Goal: Task Accomplishment & Management: Complete application form

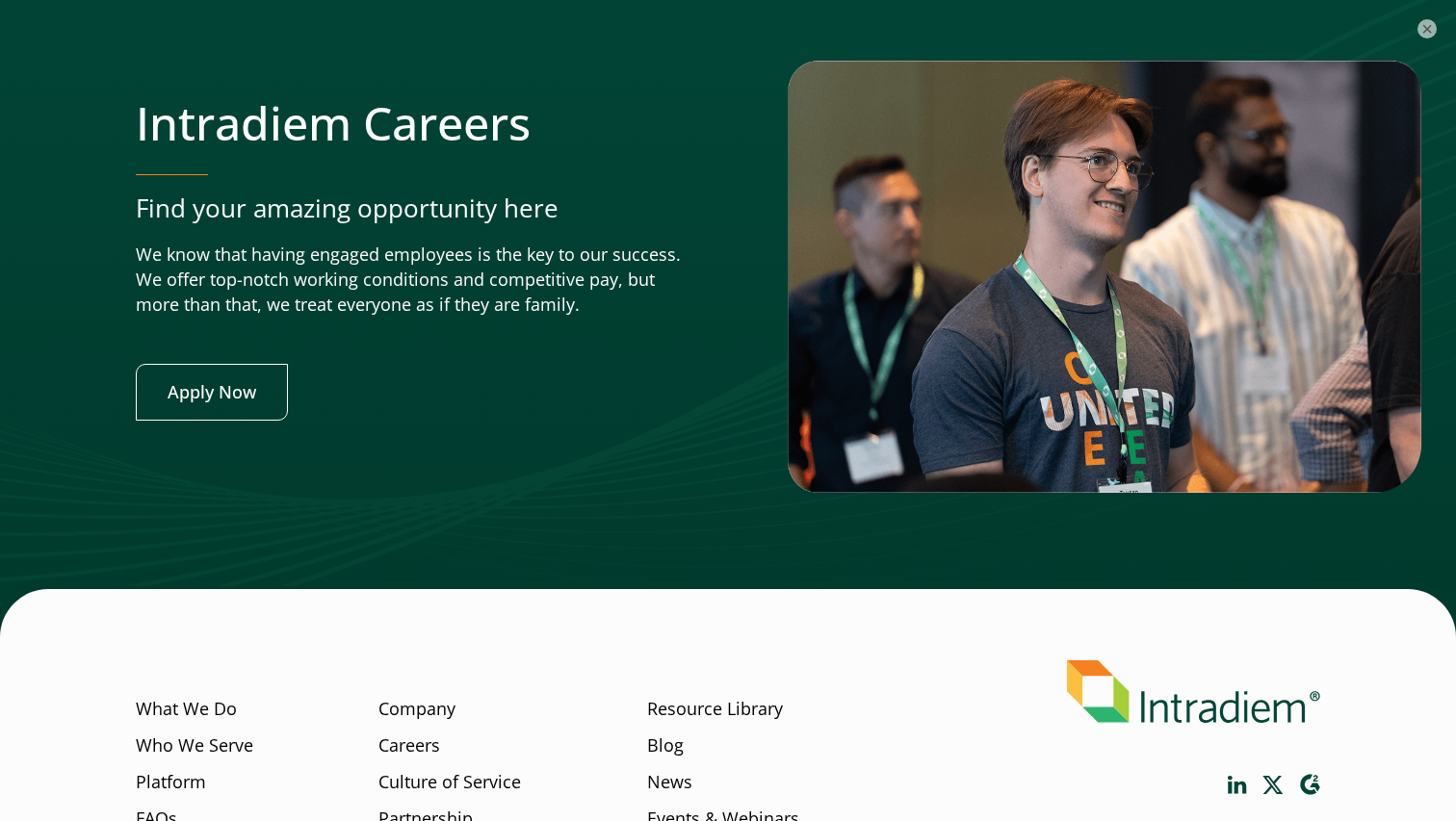
scroll to position [7672, 0]
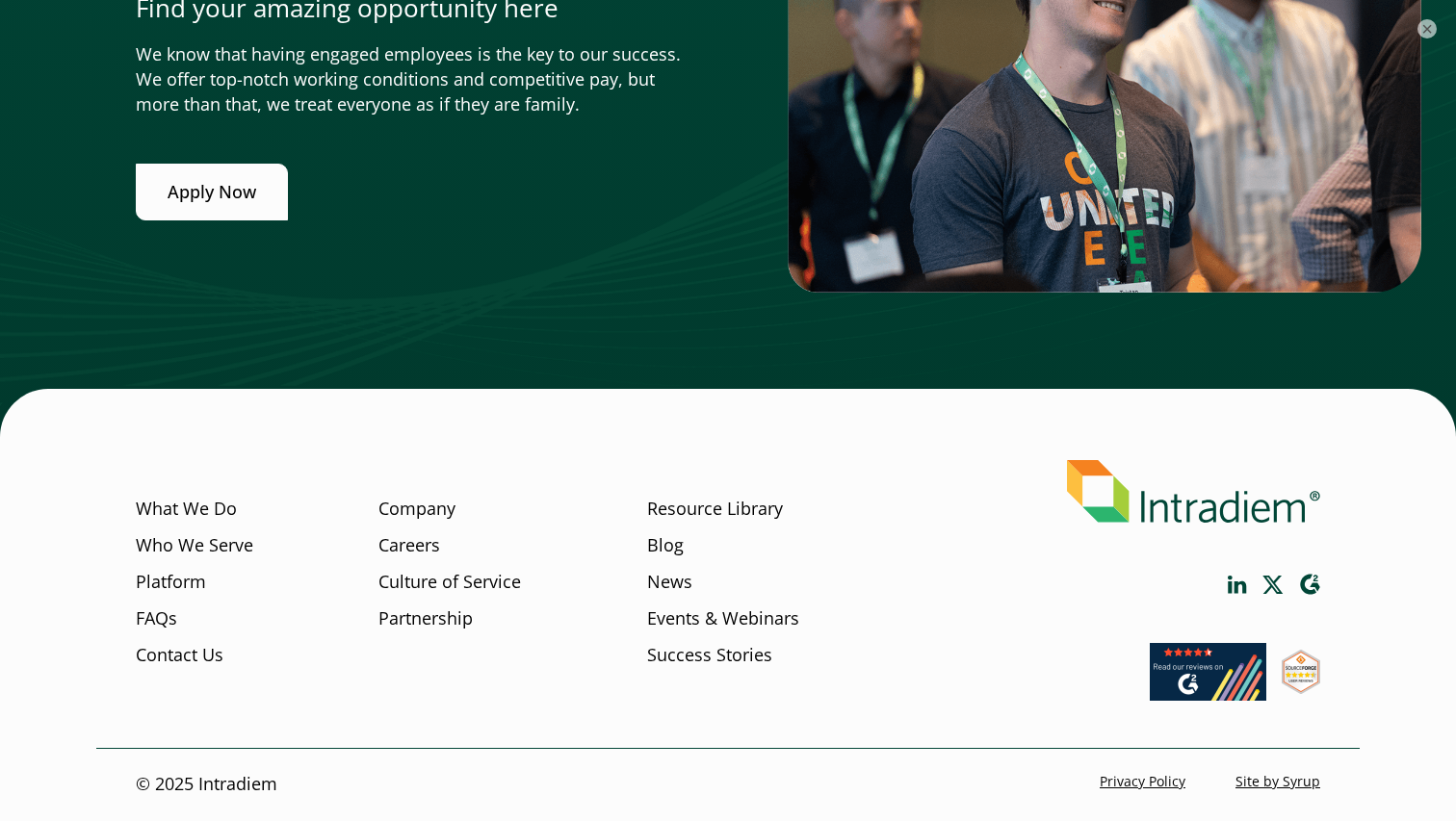
click at [211, 194] on link "Apply Now" at bounding box center [211, 192] width 152 height 56
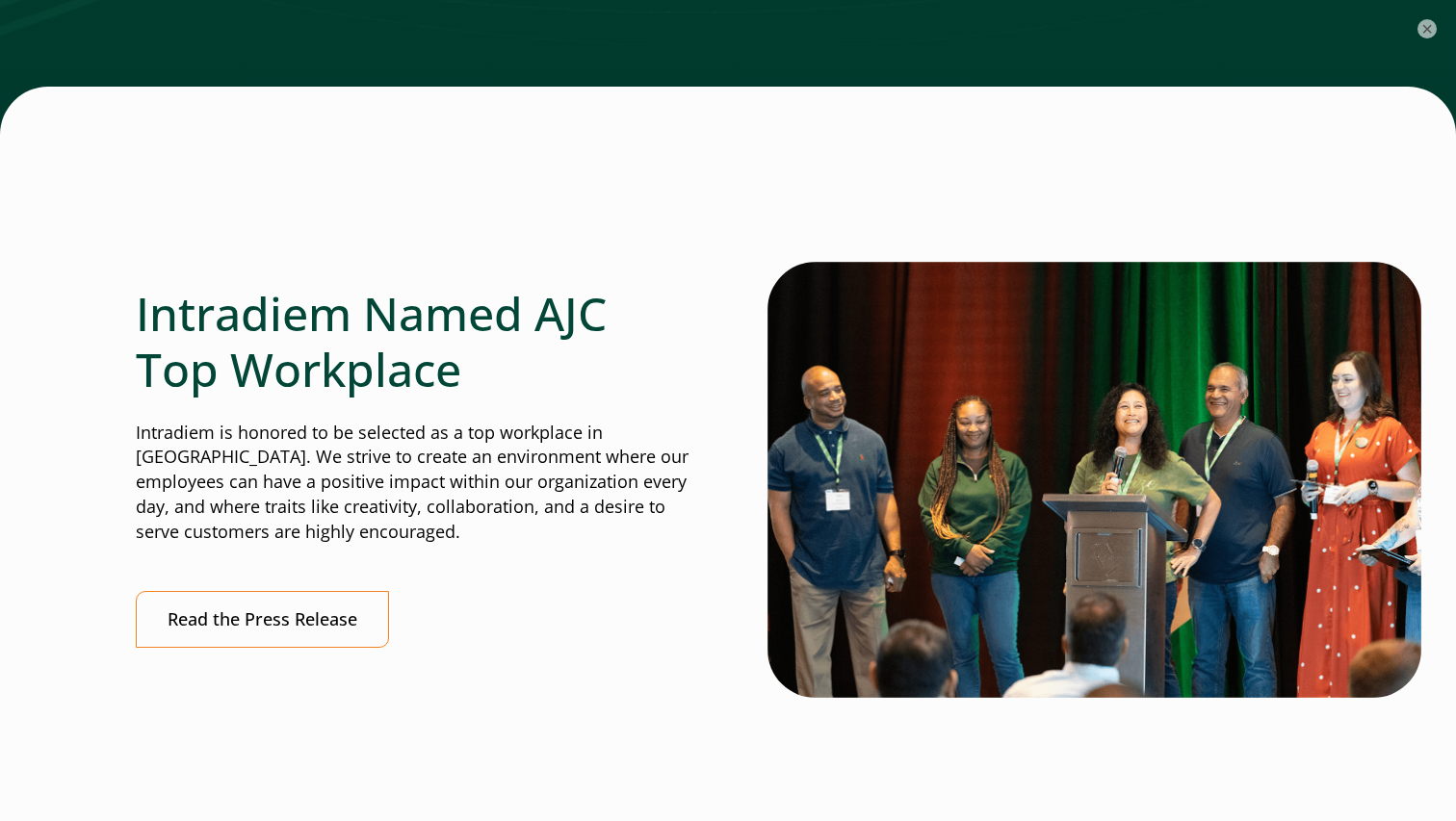
scroll to position [5789, 0]
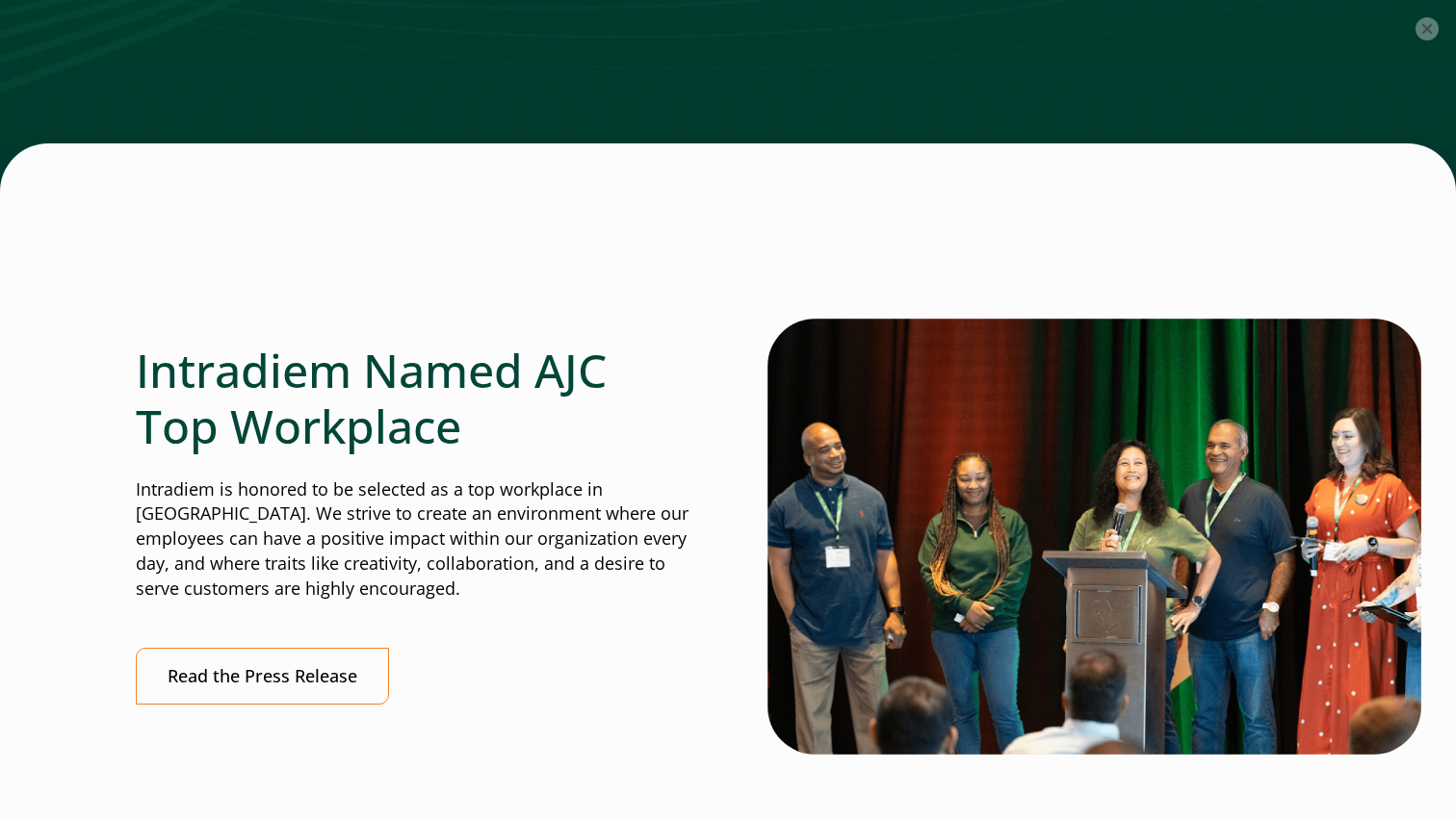
click at [1429, 28] on button "×" at bounding box center [1427, 29] width 23 height 23
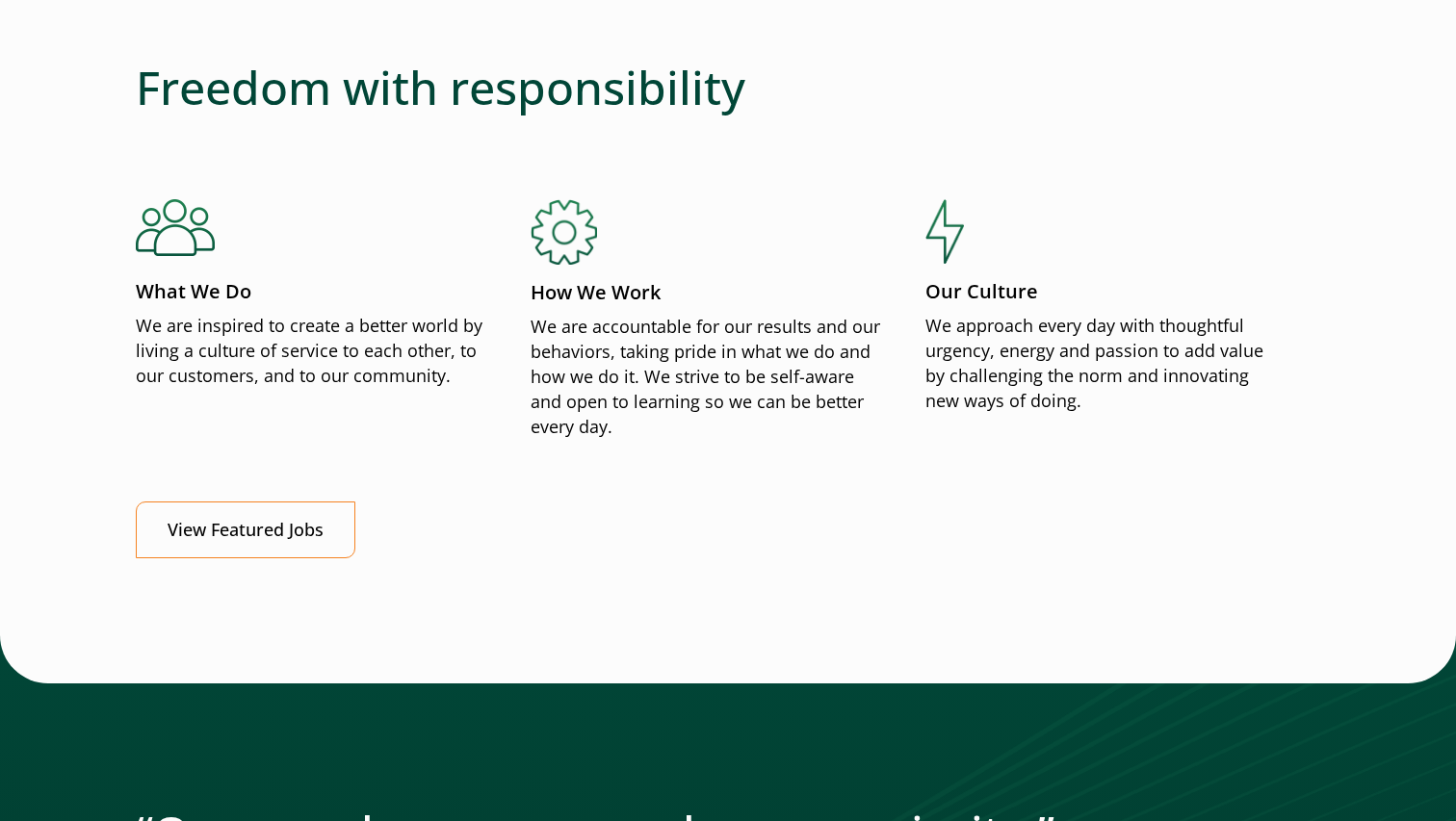
scroll to position [2072, 0]
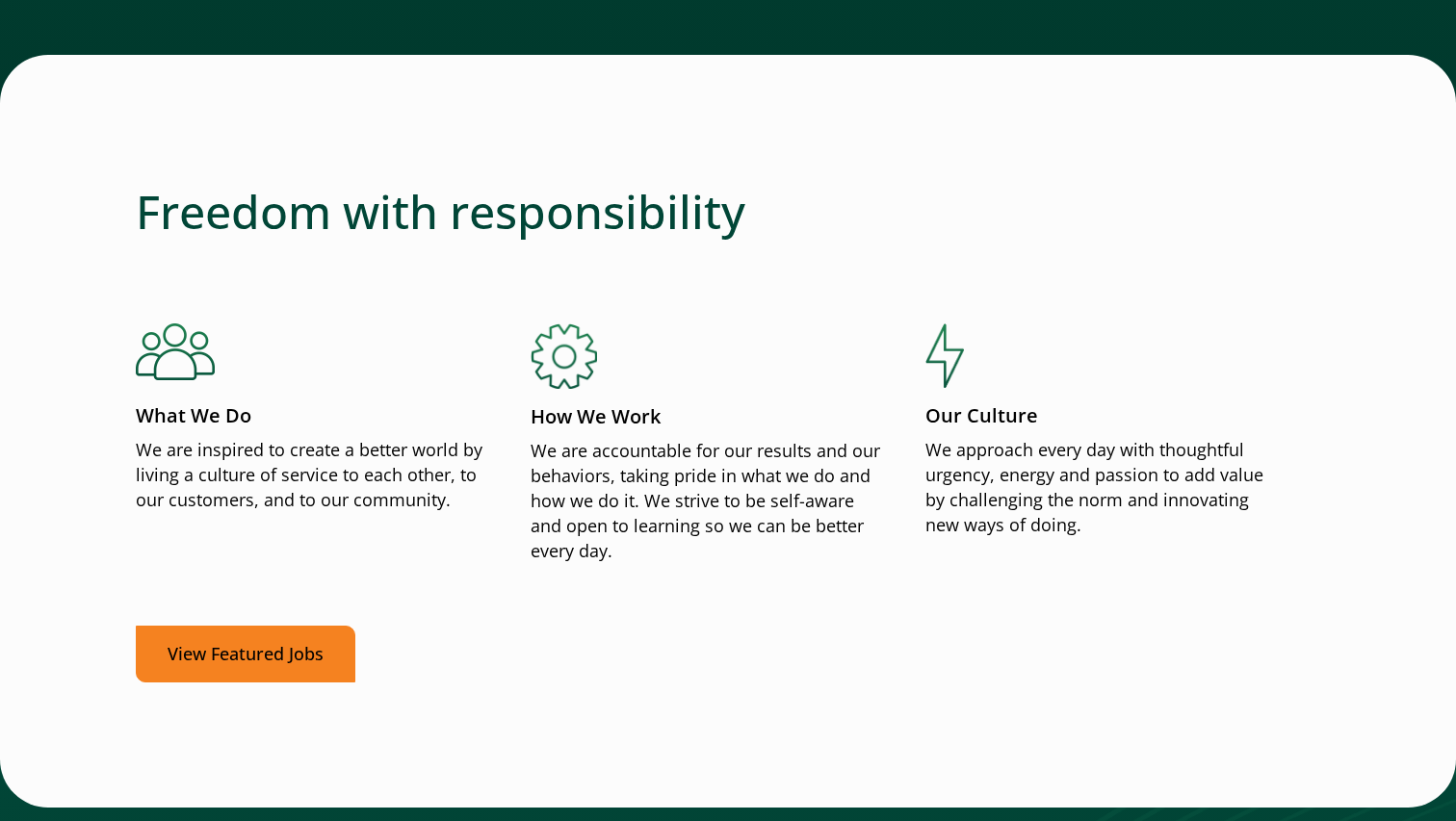
click at [225, 664] on link "View Featured Jobs" at bounding box center [245, 654] width 220 height 56
